Goal: Task Accomplishment & Management: Use online tool/utility

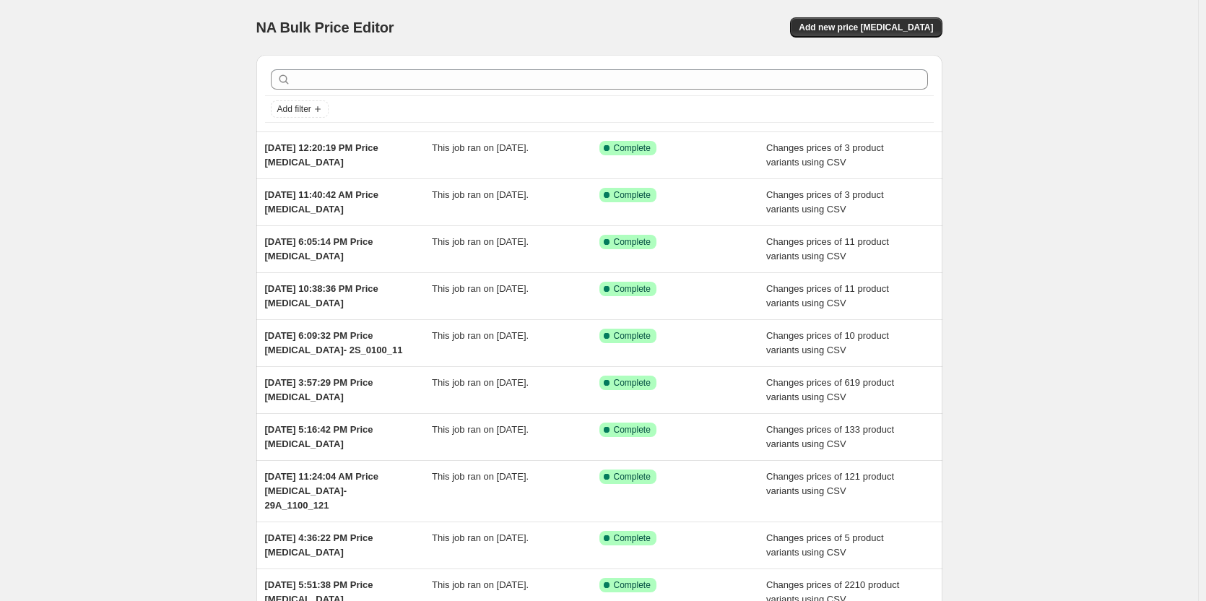
click at [100, 172] on div "NA Bulk Price Editor. This page is ready NA Bulk Price Editor Add new price [ME…" at bounding box center [599, 379] width 1198 height 759
click at [863, 27] on span "Add new price [MEDICAL_DATA]" at bounding box center [866, 28] width 134 height 12
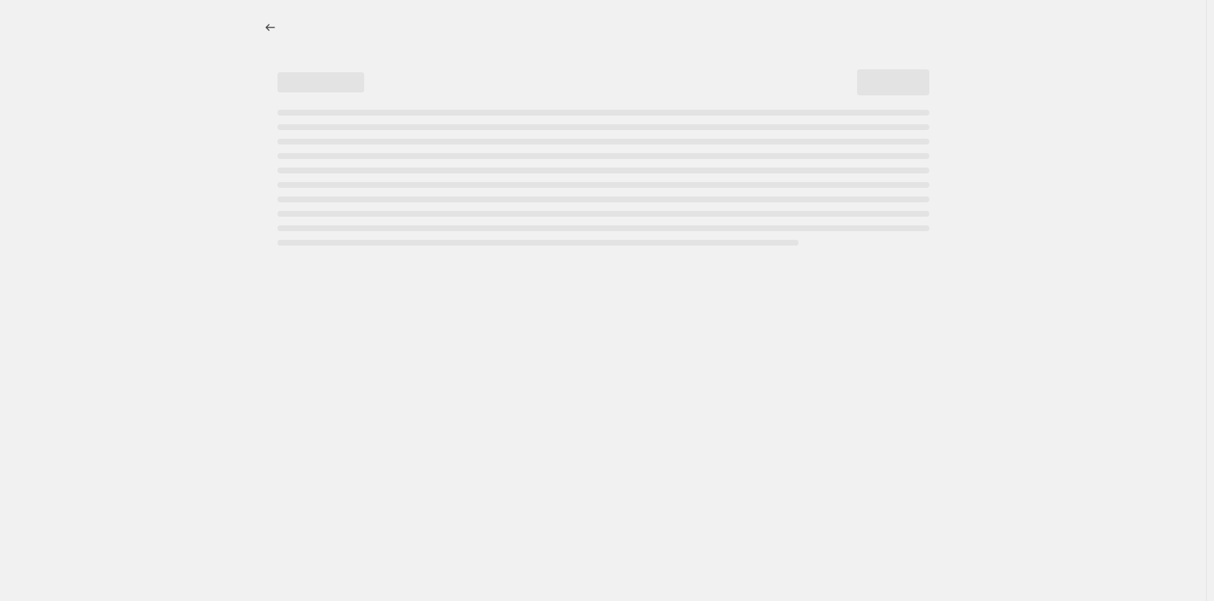
select select "percentage"
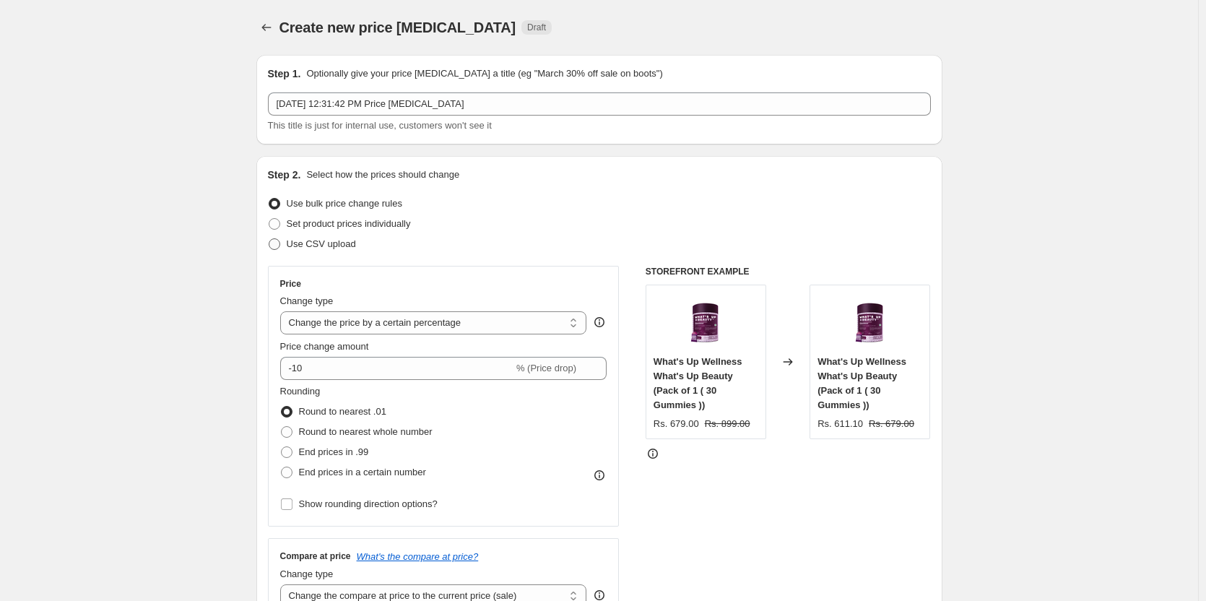
click at [342, 238] on span "Use CSV upload" at bounding box center [321, 243] width 69 height 11
click at [269, 238] on input "Use CSV upload" at bounding box center [269, 238] width 1 height 1
radio input "true"
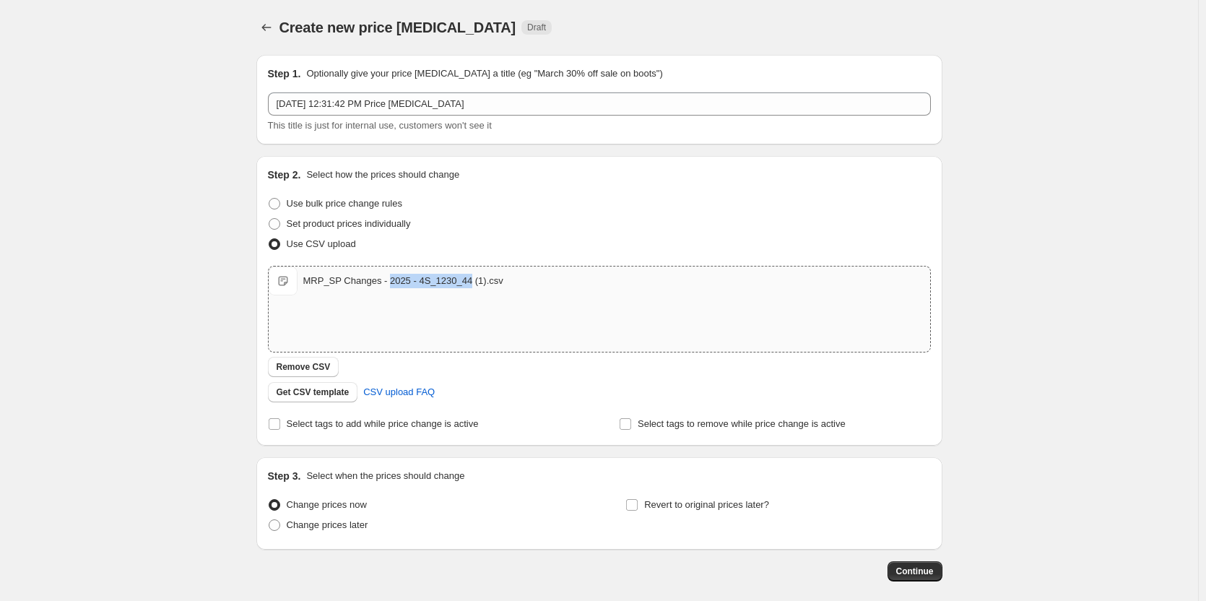
drag, startPoint x: 465, startPoint y: 279, endPoint x: 387, endPoint y: 282, distance: 78.1
click at [387, 282] on div "MRP_SP Changes - 2025 - 4S_1230_44 (1).csv" at bounding box center [403, 281] width 200 height 14
click at [487, 116] on div "[DATE] 12:31:42 PM Price [MEDICAL_DATA] This title is just for internal use, cu…" at bounding box center [599, 112] width 663 height 40
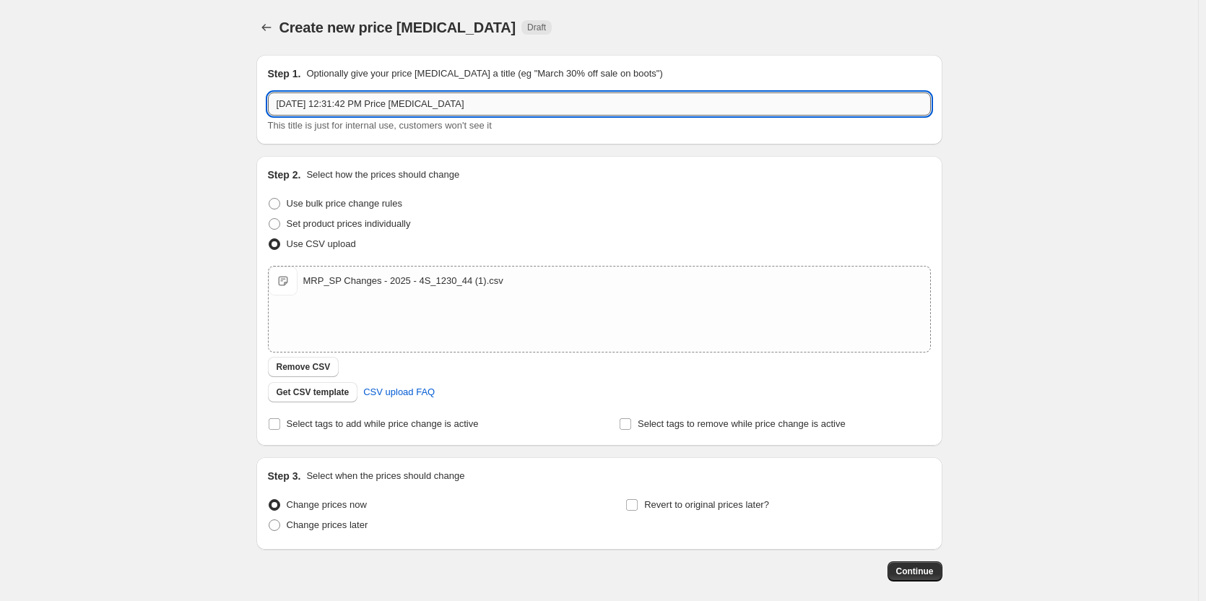
click at [487, 108] on input "[DATE] 12:31:42 PM Price [MEDICAL_DATA]" at bounding box center [599, 103] width 663 height 23
paste input "4S_1230_44"
type input "[DATE] 12:31:42 PM Price [MEDICAL_DATA]- 4S_1230_44"
click at [922, 565] on button "Continue" at bounding box center [915, 571] width 55 height 20
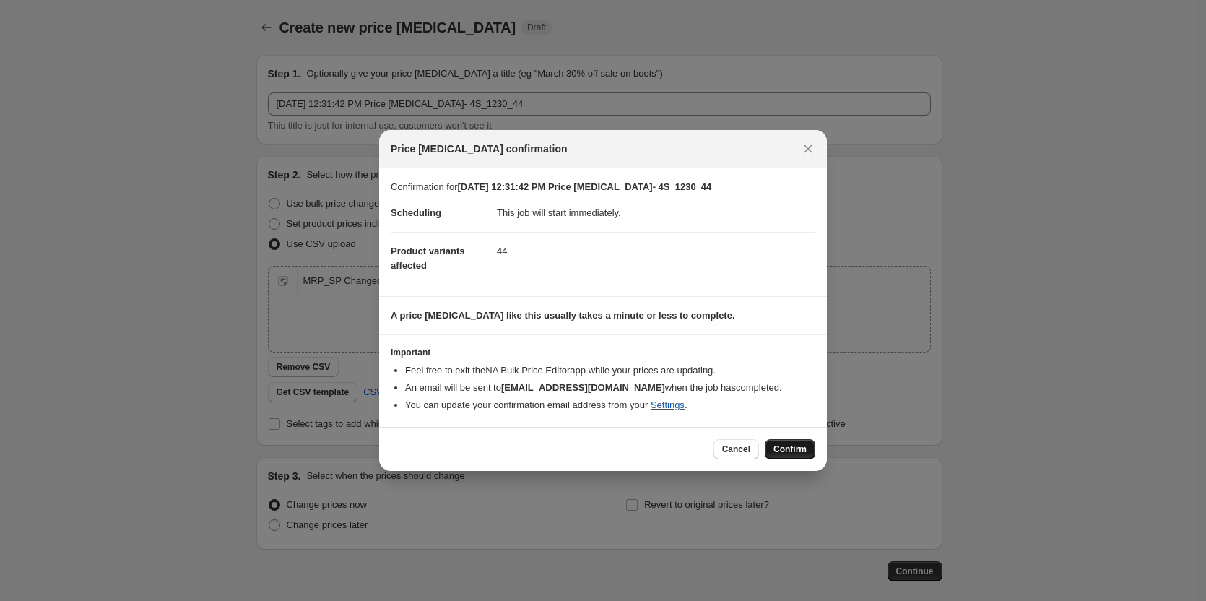
click at [787, 451] on span "Confirm" at bounding box center [790, 450] width 33 height 12
